Goal: Transaction & Acquisition: Purchase product/service

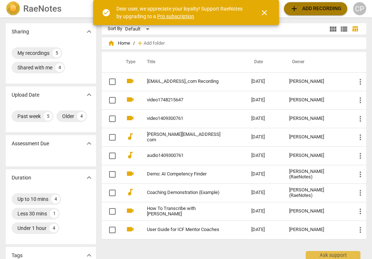
click at [318, 7] on span "add Add recording" at bounding box center [316, 8] width 52 height 9
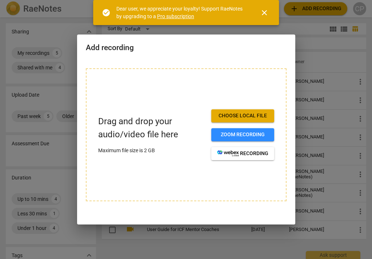
click at [261, 112] on span "Choose local file" at bounding box center [242, 115] width 51 height 7
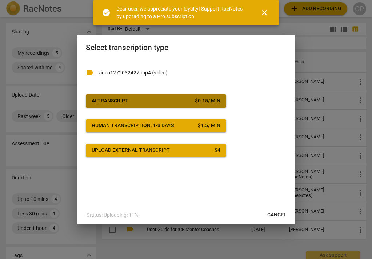
click at [177, 96] on button "AI Transcript $ 0.15 / min" at bounding box center [156, 101] width 140 height 13
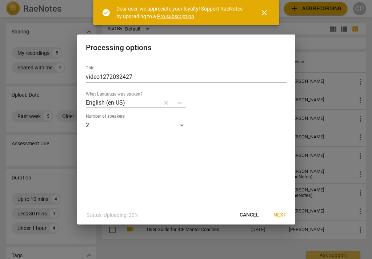
click at [280, 214] on span "Next" at bounding box center [280, 215] width 13 height 7
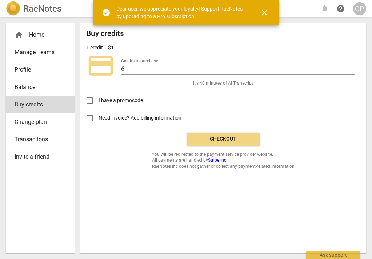
click at [233, 140] on span "Checkout" at bounding box center [223, 139] width 61 height 7
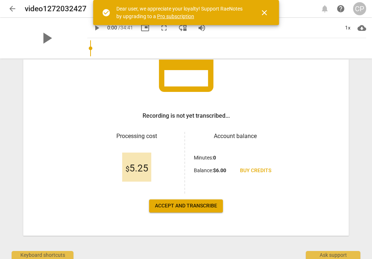
scroll to position [69, 0]
click at [177, 207] on span "Accept and transcribe" at bounding box center [186, 206] width 62 height 7
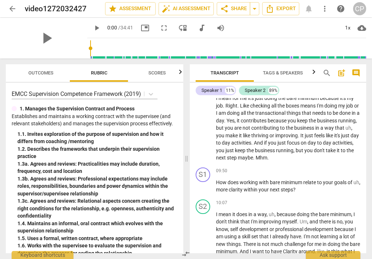
scroll to position [940, 0]
click at [229, 10] on span "share Share" at bounding box center [233, 8] width 27 height 9
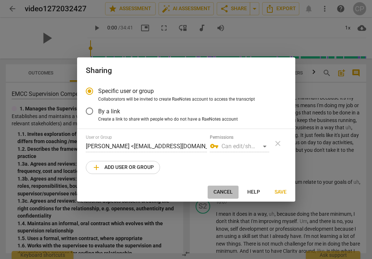
click at [230, 192] on span "Cancel" at bounding box center [223, 192] width 19 height 7
radio input "false"
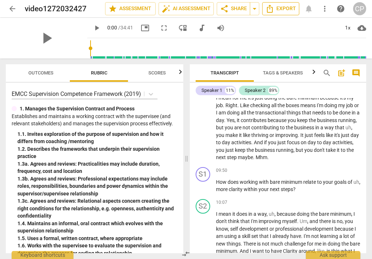
click at [271, 9] on icon "Export" at bounding box center [270, 8] width 9 height 9
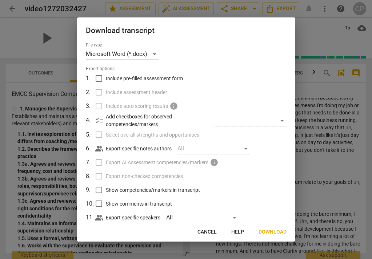
click at [204, 232] on span "Cancel" at bounding box center [207, 232] width 19 height 7
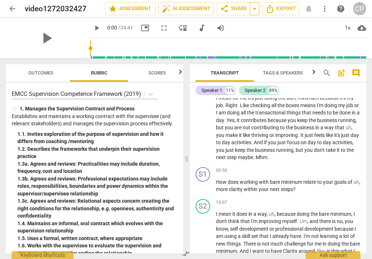
click at [256, 11] on span "arrow_drop_down" at bounding box center [254, 8] width 9 height 9
click at [235, 8] on span "share Share" at bounding box center [233, 8] width 27 height 9
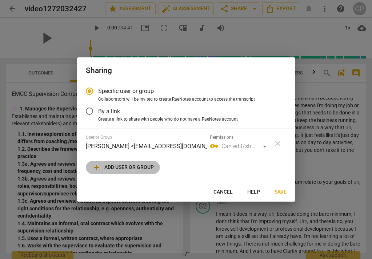
click at [125, 165] on span "add Add user or group" at bounding box center [123, 167] width 62 height 9
radio input "false"
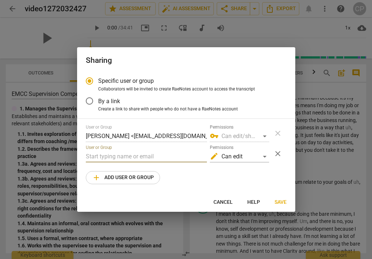
click at [127, 154] on input "text" at bounding box center [146, 157] width 121 height 12
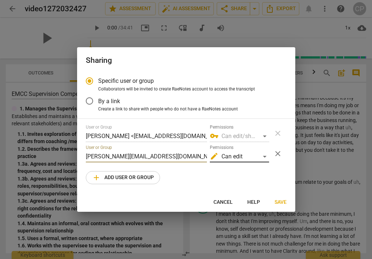
type input "[PERSON_NAME][EMAIL_ADDRESS][DOMAIN_NAME]"
click at [265, 157] on div "edit Can edit" at bounding box center [239, 157] width 59 height 12
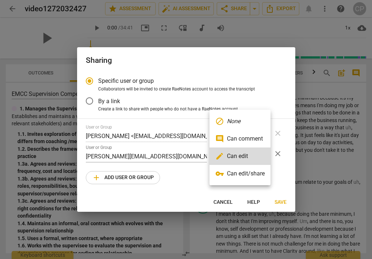
click at [187, 192] on div at bounding box center [186, 129] width 372 height 259
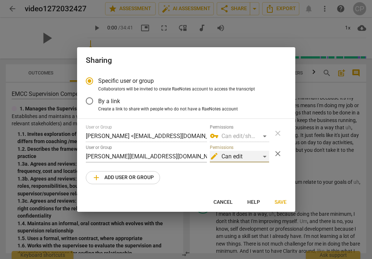
click at [266, 157] on div "edit Can edit" at bounding box center [239, 157] width 59 height 12
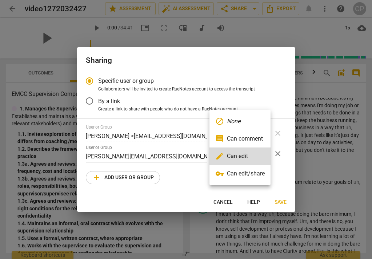
click at [255, 136] on li "comment Can comment" at bounding box center [240, 138] width 61 height 17
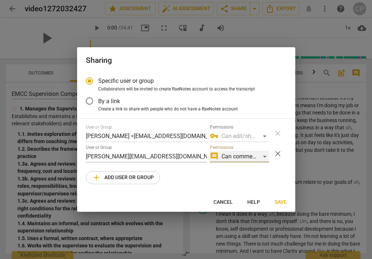
click at [265, 158] on div "comment Can comment" at bounding box center [239, 157] width 59 height 12
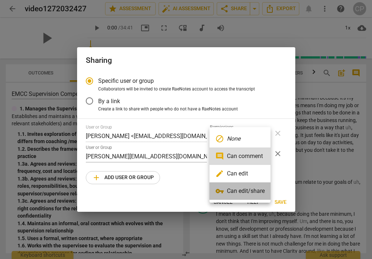
click at [230, 191] on li "vpn_key Can edit/share" at bounding box center [240, 191] width 61 height 17
radio input "false"
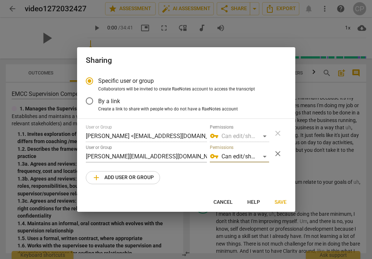
click at [278, 202] on span "Save" at bounding box center [281, 202] width 12 height 7
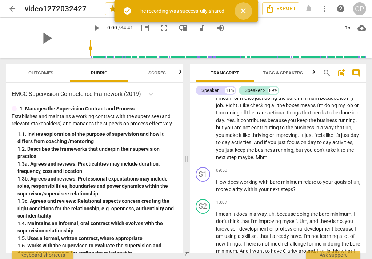
click at [243, 11] on span "close" at bounding box center [243, 11] width 9 height 9
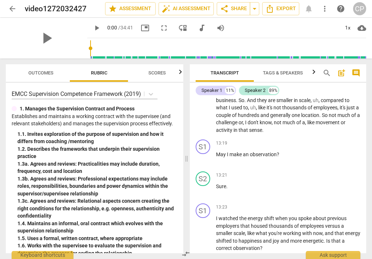
scroll to position [1297, 0]
click at [233, 9] on span "share Share" at bounding box center [233, 8] width 27 height 9
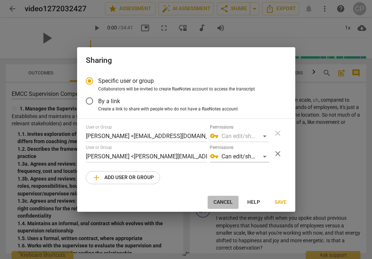
click at [225, 203] on span "Cancel" at bounding box center [223, 202] width 19 height 7
radio input "false"
